Goal: Navigation & Orientation: Find specific page/section

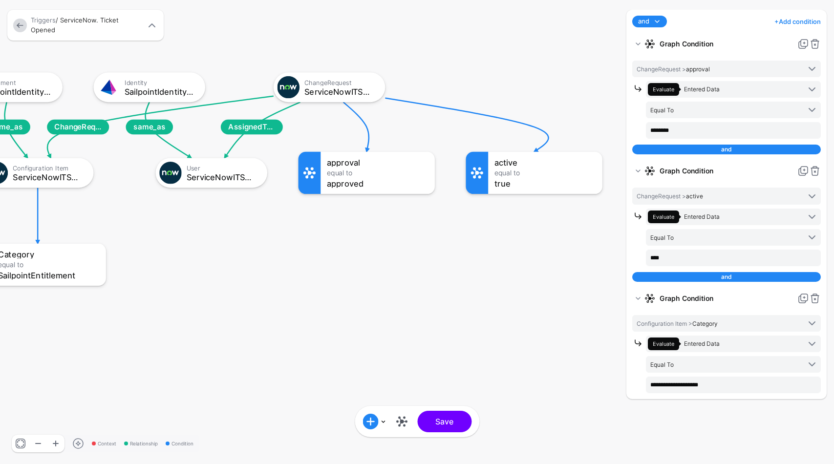
click at [20, 31] on link at bounding box center [20, 26] width 14 height 14
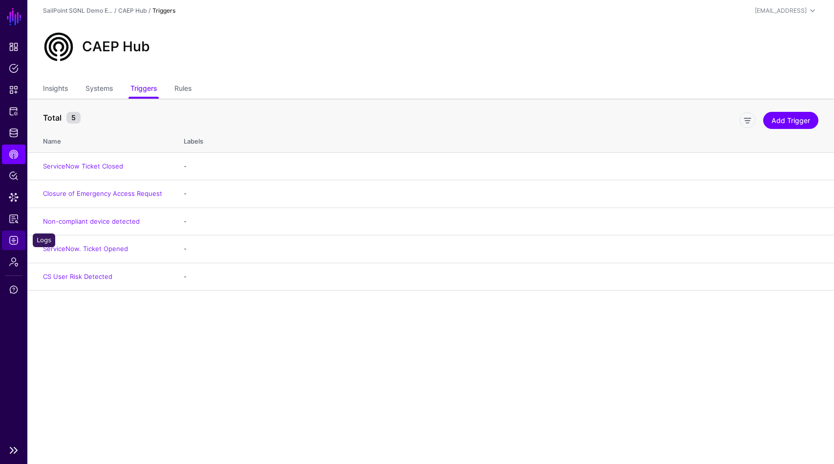
click at [13, 240] on span "Logs" at bounding box center [14, 240] width 10 height 10
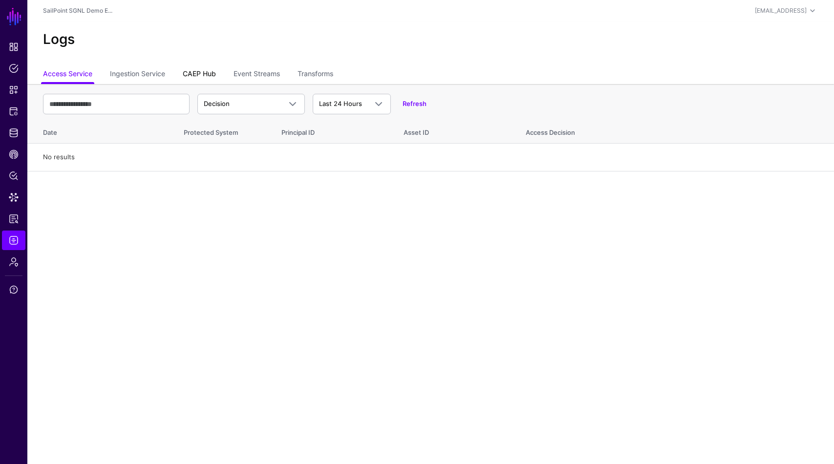
click at [206, 74] on link "CAEP Hub" at bounding box center [199, 74] width 33 height 19
click at [263, 76] on link "Event Streams" at bounding box center [256, 74] width 46 height 19
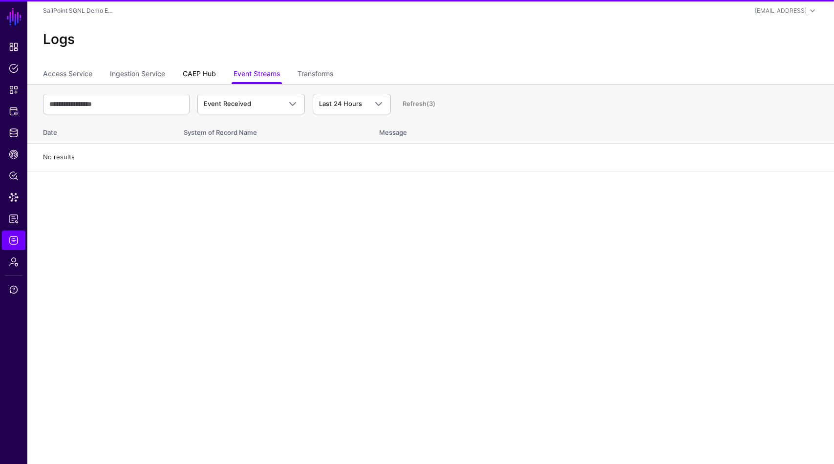
click at [207, 75] on link "CAEP Hub" at bounding box center [199, 74] width 33 height 19
